Goal: Navigation & Orientation: Find specific page/section

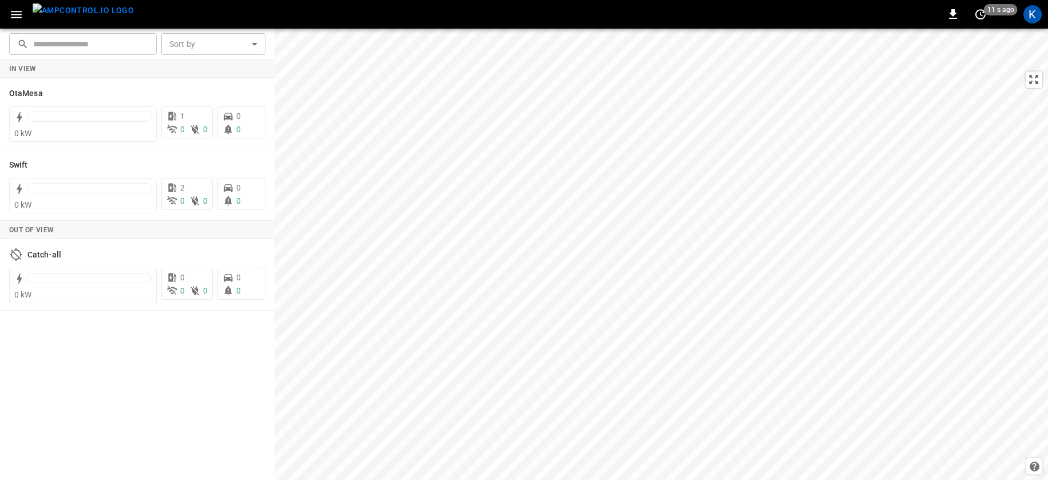
click at [15, 12] on icon "button" at bounding box center [16, 14] width 14 height 14
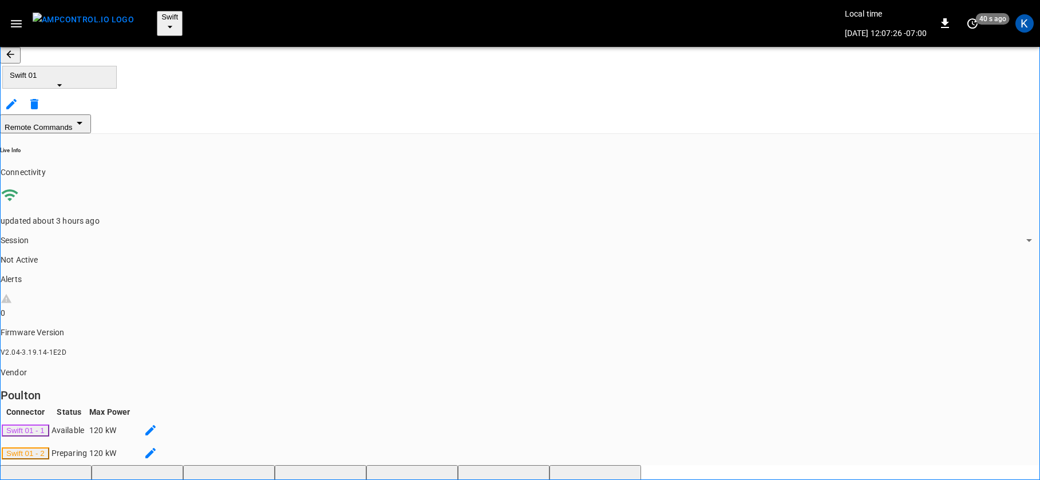
click at [104, 71] on span "Swift 01" at bounding box center [60, 75] width 100 height 9
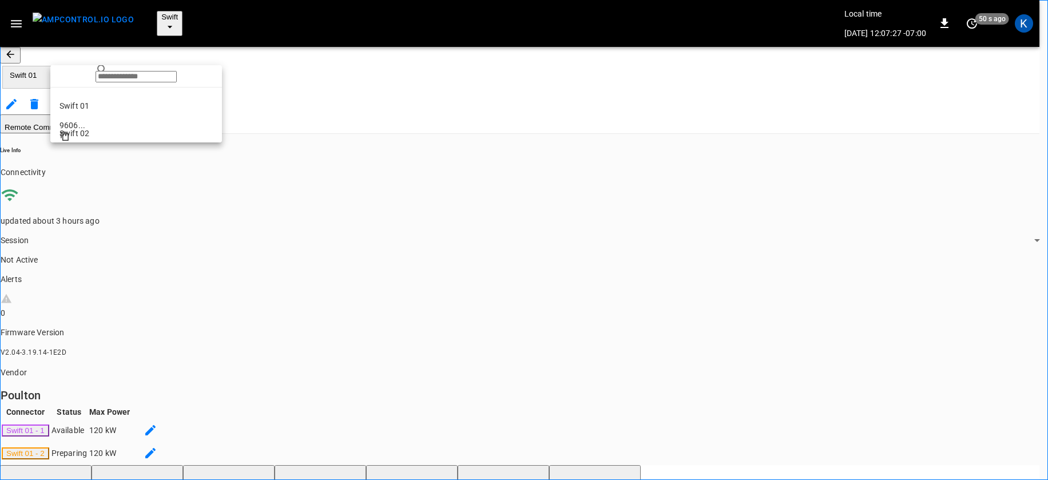
click at [78, 133] on p "Swift 02" at bounding box center [136, 133] width 153 height 11
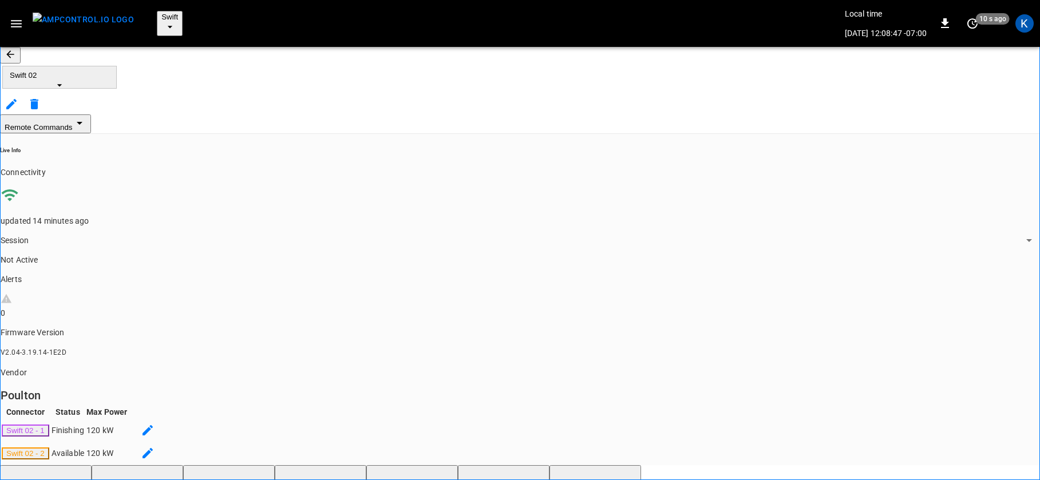
click at [371, 114] on div "Remote Commands" at bounding box center [520, 123] width 1040 height 19
